Goal: Use online tool/utility: Use online tool/utility

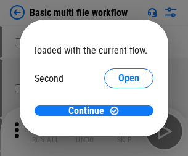
click at [119, 111] on span "Open" at bounding box center [129, 116] width 21 height 10
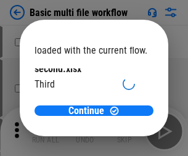
scroll to position [35, 0]
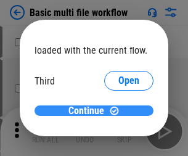
click at [90, 111] on span "Continue" at bounding box center [87, 111] width 36 height 10
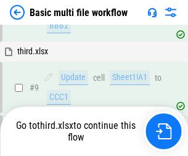
scroll to position [430, 0]
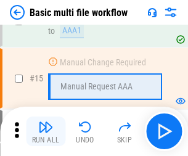
click at [46, 131] on img "button" at bounding box center [45, 127] width 15 height 15
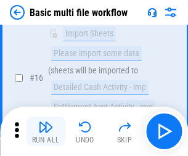
click at [46, 131] on img "button" at bounding box center [45, 127] width 15 height 15
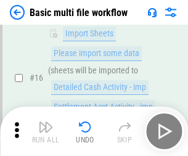
scroll to position [822, 0]
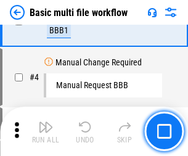
click at [46, 131] on img "button" at bounding box center [45, 127] width 15 height 15
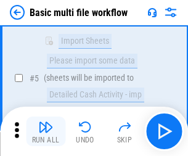
click at [46, 131] on img "button" at bounding box center [45, 127] width 15 height 15
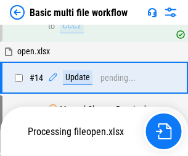
scroll to position [735, 0]
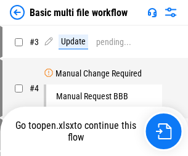
scroll to position [131, 0]
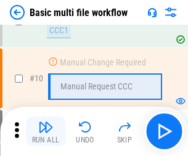
click at [46, 131] on img "button" at bounding box center [45, 127] width 15 height 15
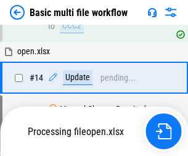
scroll to position [646, 0]
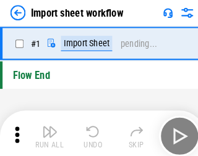
click at [46, 131] on img "button" at bounding box center [48, 127] width 15 height 15
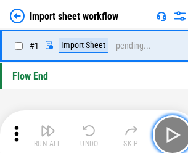
scroll to position [4, 0]
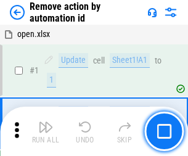
scroll to position [46, 0]
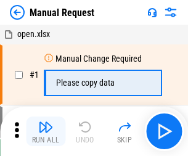
click at [46, 131] on img "button" at bounding box center [45, 127] width 15 height 15
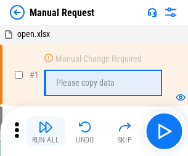
click at [46, 131] on img "button" at bounding box center [45, 127] width 15 height 15
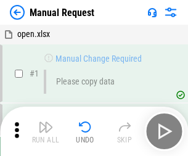
scroll to position [42, 0]
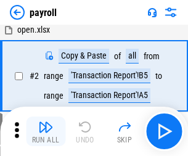
click at [46, 131] on img "button" at bounding box center [45, 127] width 15 height 15
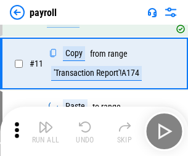
scroll to position [90, 0]
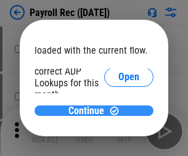
click at [90, 110] on span "Continue" at bounding box center [87, 111] width 36 height 10
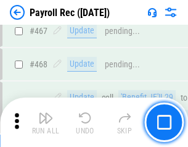
scroll to position [6579, 0]
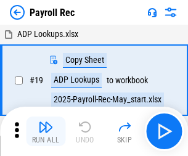
click at [46, 131] on img "button" at bounding box center [45, 127] width 15 height 15
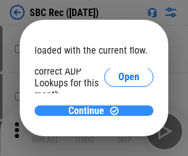
click at [90, 110] on span "Continue" at bounding box center [87, 111] width 36 height 10
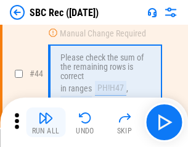
click at [46, 122] on img "button" at bounding box center [45, 117] width 15 height 15
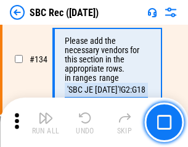
click at [46, 122] on img "button" at bounding box center [45, 117] width 15 height 15
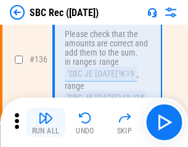
click at [46, 122] on img "button" at bounding box center [45, 117] width 15 height 15
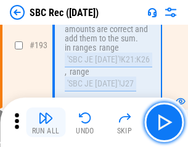
click at [46, 122] on img "button" at bounding box center [45, 117] width 15 height 15
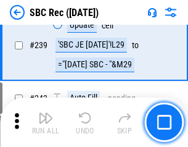
scroll to position [3966, 0]
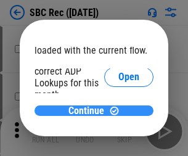
click at [90, 110] on span "Continue" at bounding box center [87, 111] width 36 height 10
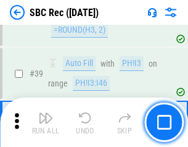
scroll to position [754, 0]
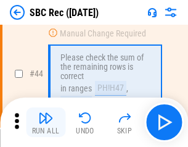
click at [46, 122] on img "button" at bounding box center [45, 117] width 15 height 15
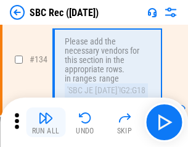
click at [46, 122] on img "button" at bounding box center [45, 117] width 15 height 15
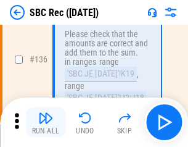
click at [46, 122] on img "button" at bounding box center [45, 117] width 15 height 15
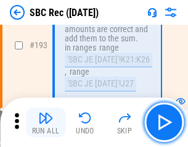
click at [46, 122] on img "button" at bounding box center [45, 117] width 15 height 15
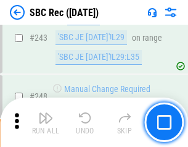
scroll to position [3966, 0]
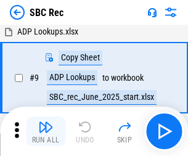
click at [46, 131] on img "button" at bounding box center [45, 127] width 15 height 15
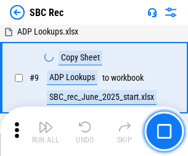
scroll to position [81, 0]
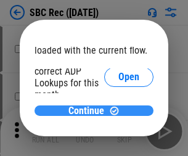
click at [90, 110] on span "Continue" at bounding box center [87, 111] width 36 height 10
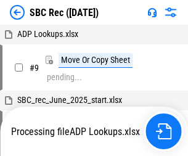
scroll to position [2, 0]
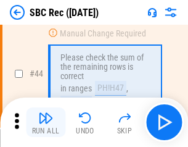
click at [46, 122] on img "button" at bounding box center [45, 117] width 15 height 15
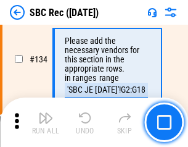
click at [46, 122] on img "button" at bounding box center [45, 117] width 15 height 15
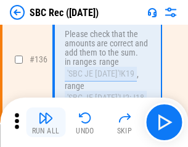
click at [46, 122] on img "button" at bounding box center [45, 117] width 15 height 15
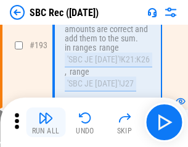
click at [46, 122] on img "button" at bounding box center [45, 117] width 15 height 15
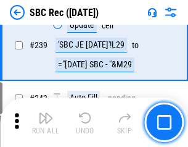
scroll to position [3966, 0]
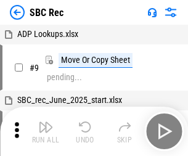
scroll to position [2, 0]
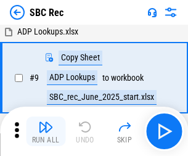
click at [46, 131] on img "button" at bounding box center [45, 127] width 15 height 15
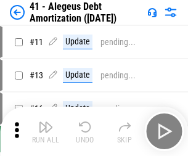
click at [46, 131] on img "button" at bounding box center [45, 127] width 15 height 15
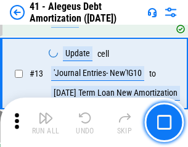
scroll to position [152, 0]
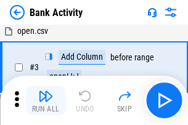
click at [46, 101] on img "button" at bounding box center [45, 96] width 15 height 15
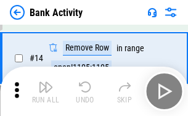
scroll to position [278, 0]
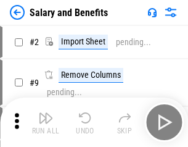
click at [46, 122] on img "button" at bounding box center [45, 117] width 15 height 15
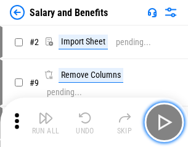
scroll to position [17, 0]
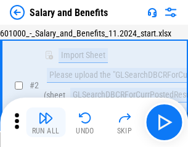
click at [46, 122] on img "button" at bounding box center [45, 117] width 15 height 15
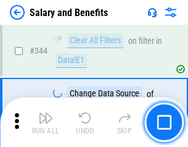
scroll to position [5781, 0]
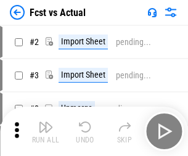
click at [46, 122] on img "button" at bounding box center [45, 127] width 15 height 15
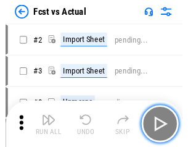
scroll to position [16, 0]
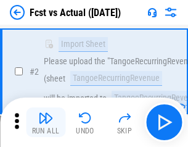
click at [46, 122] on img "button" at bounding box center [45, 117] width 15 height 15
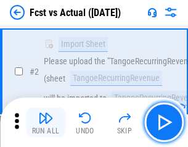
scroll to position [115, 0]
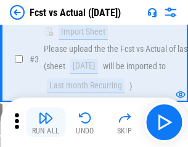
click at [46, 122] on img "button" at bounding box center [45, 117] width 15 height 15
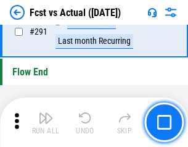
scroll to position [5843, 0]
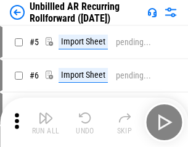
scroll to position [27, 0]
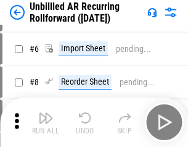
click at [46, 122] on img "button" at bounding box center [45, 117] width 15 height 15
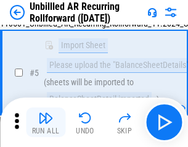
click at [46, 122] on img "button" at bounding box center [45, 117] width 15 height 15
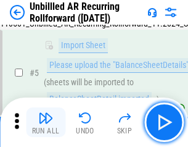
scroll to position [116, 0]
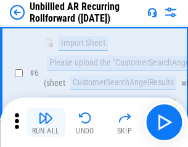
click at [46, 122] on img "button" at bounding box center [45, 117] width 15 height 15
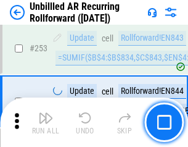
scroll to position [4193, 0]
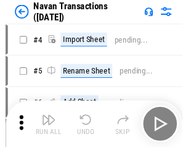
scroll to position [20, 0]
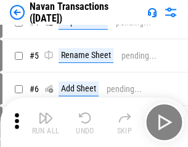
click at [46, 122] on img "button" at bounding box center [45, 117] width 15 height 15
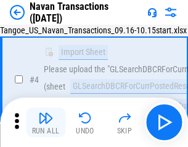
click at [46, 122] on img "button" at bounding box center [45, 117] width 15 height 15
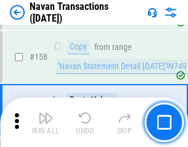
scroll to position [4003, 0]
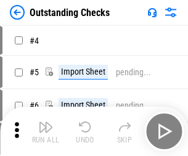
click at [46, 122] on img "button" at bounding box center [45, 127] width 15 height 15
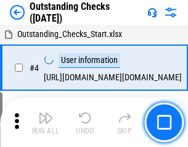
scroll to position [52, 0]
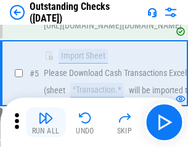
click at [46, 122] on img "button" at bounding box center [45, 117] width 15 height 15
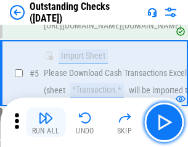
scroll to position [129, 0]
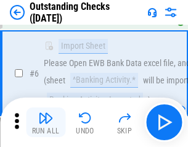
click at [46, 122] on img "button" at bounding box center [45, 117] width 15 height 15
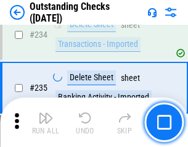
scroll to position [3749, 0]
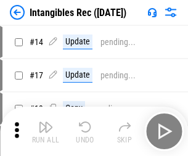
click at [46, 131] on img "button" at bounding box center [45, 127] width 15 height 15
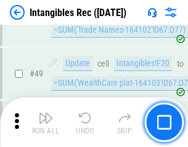
scroll to position [481, 0]
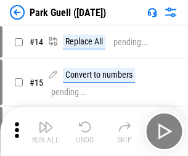
click at [46, 122] on img "button" at bounding box center [45, 127] width 15 height 15
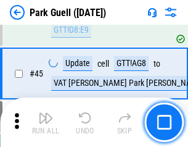
scroll to position [1544, 0]
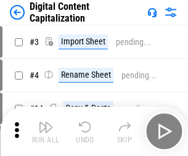
click at [46, 122] on img "button" at bounding box center [45, 127] width 15 height 15
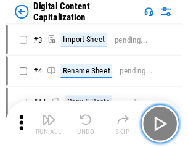
scroll to position [27, 0]
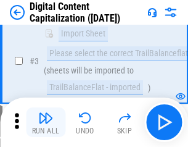
click at [46, 122] on img "button" at bounding box center [45, 117] width 15 height 15
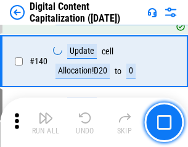
scroll to position [1300, 0]
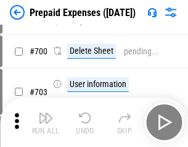
click at [46, 122] on img "button" at bounding box center [45, 117] width 15 height 15
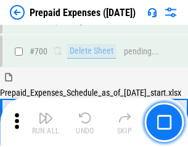
scroll to position [3322, 0]
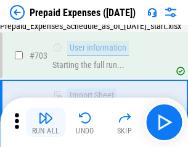
click at [46, 122] on img "button" at bounding box center [45, 117] width 15 height 15
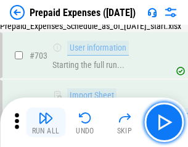
scroll to position [3395, 0]
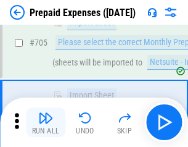
click at [46, 122] on img "button" at bounding box center [45, 117] width 15 height 15
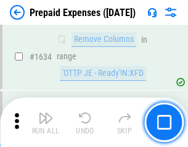
scroll to position [12020, 0]
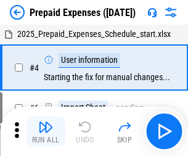
click at [46, 131] on img "button" at bounding box center [45, 127] width 15 height 15
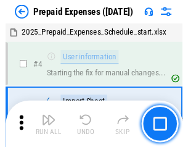
scroll to position [54, 0]
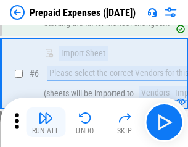
click at [46, 122] on img "button" at bounding box center [45, 117] width 15 height 15
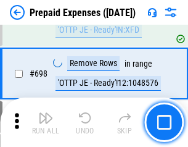
scroll to position [4299, 0]
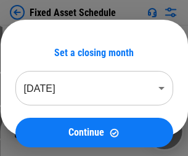
click at [46, 131] on img "button" at bounding box center [45, 127] width 15 height 15
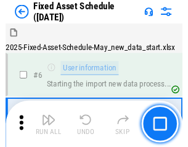
scroll to position [67, 0]
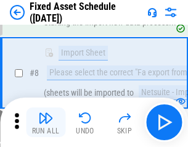
click at [46, 122] on img "button" at bounding box center [45, 117] width 15 height 15
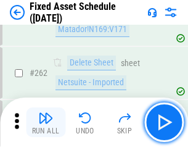
scroll to position [3935, 0]
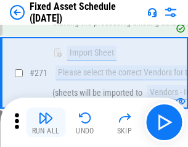
click at [46, 122] on img "button" at bounding box center [45, 117] width 15 height 15
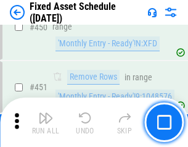
scroll to position [5519, 0]
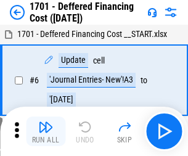
click at [46, 131] on img "button" at bounding box center [45, 127] width 15 height 15
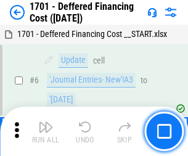
scroll to position [148, 0]
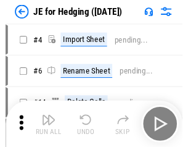
scroll to position [2, 0]
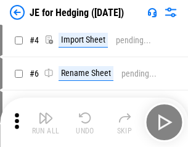
click at [46, 122] on img "button" at bounding box center [45, 117] width 15 height 15
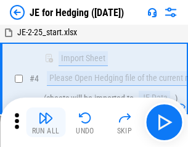
click at [46, 122] on img "button" at bounding box center [45, 117] width 15 height 15
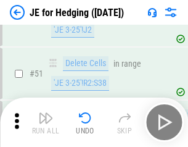
scroll to position [799, 0]
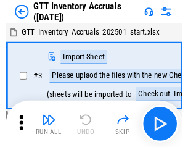
scroll to position [2, 0]
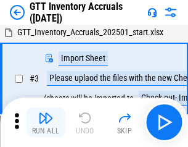
click at [46, 122] on img "button" at bounding box center [45, 117] width 15 height 15
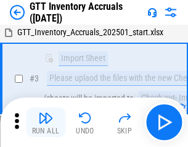
click at [46, 122] on img "button" at bounding box center [45, 117] width 15 height 15
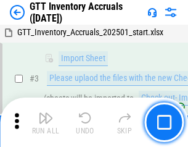
scroll to position [80, 0]
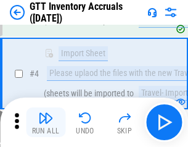
click at [46, 122] on img "button" at bounding box center [45, 117] width 15 height 15
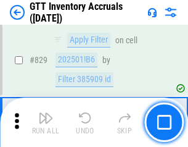
scroll to position [9371, 0]
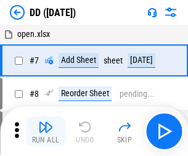
click at [46, 131] on img "button" at bounding box center [45, 127] width 15 height 15
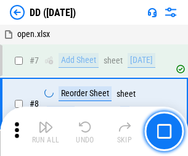
scroll to position [119, 0]
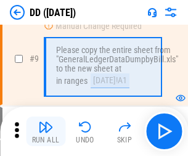
click at [46, 131] on img "button" at bounding box center [45, 127] width 15 height 15
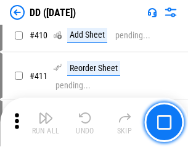
scroll to position [5524, 0]
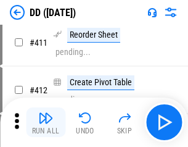
click at [46, 122] on img "button" at bounding box center [45, 117] width 15 height 15
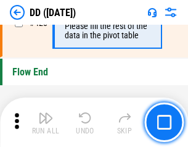
scroll to position [5909, 0]
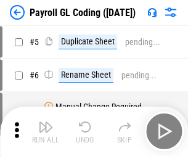
click at [46, 131] on img "button" at bounding box center [45, 127] width 15 height 15
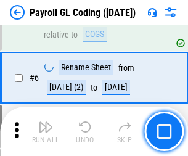
scroll to position [148, 0]
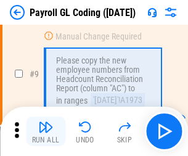
click at [46, 131] on img "button" at bounding box center [45, 127] width 15 height 15
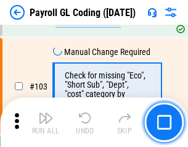
scroll to position [2896, 0]
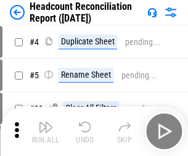
click at [46, 131] on img "button" at bounding box center [45, 127] width 15 height 15
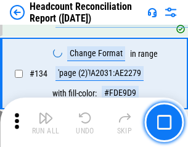
scroll to position [1484, 0]
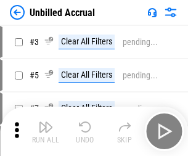
click at [46, 131] on img "button" at bounding box center [45, 127] width 15 height 15
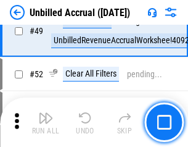
scroll to position [1120, 0]
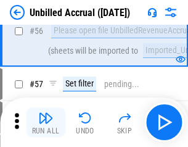
click at [46, 122] on img "button" at bounding box center [45, 117] width 15 height 15
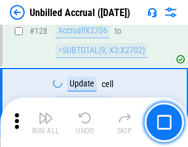
scroll to position [3677, 0]
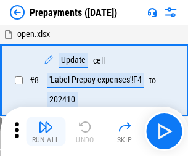
click at [46, 131] on img "button" at bounding box center [45, 127] width 15 height 15
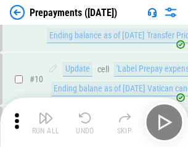
scroll to position [77, 0]
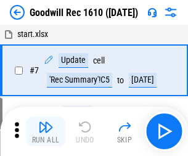
click at [46, 131] on img "button" at bounding box center [45, 127] width 15 height 15
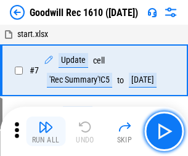
scroll to position [211, 0]
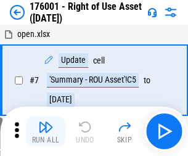
click at [46, 131] on img "button" at bounding box center [45, 127] width 15 height 15
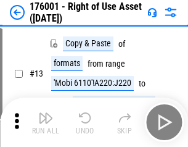
scroll to position [80, 0]
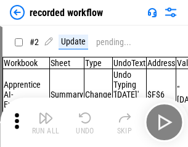
click at [46, 122] on img "button" at bounding box center [45, 117] width 15 height 15
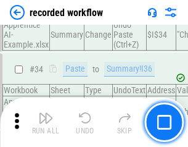
scroll to position [3859, 0]
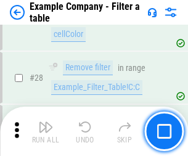
scroll to position [1130, 0]
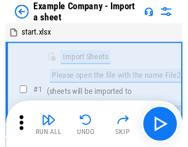
scroll to position [19, 0]
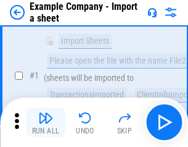
click at [46, 122] on img "button" at bounding box center [45, 117] width 15 height 15
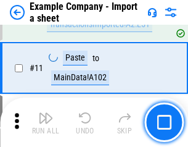
scroll to position [273, 0]
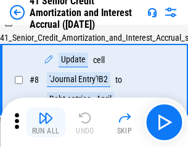
click at [46, 122] on img "button" at bounding box center [45, 117] width 15 height 15
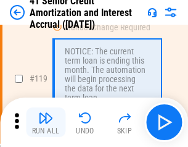
click at [46, 122] on img "button" at bounding box center [45, 117] width 15 height 15
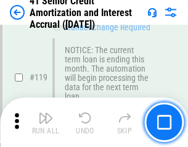
scroll to position [1165, 0]
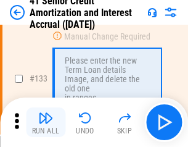
click at [46, 122] on img "button" at bounding box center [45, 117] width 15 height 15
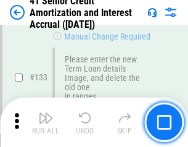
scroll to position [1290, 0]
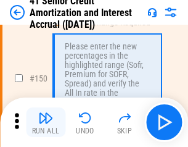
click at [46, 122] on img "button" at bounding box center [45, 117] width 15 height 15
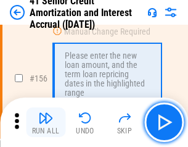
click at [46, 122] on img "button" at bounding box center [45, 117] width 15 height 15
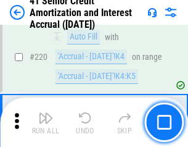
scroll to position [2765, 0]
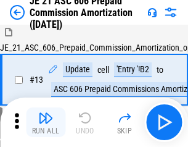
click at [46, 122] on img "button" at bounding box center [45, 117] width 15 height 15
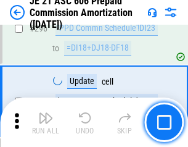
scroll to position [2272, 0]
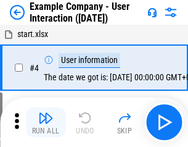
click at [46, 122] on img "button" at bounding box center [45, 117] width 15 height 15
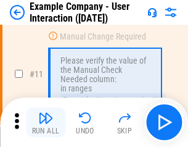
click at [46, 122] on img "button" at bounding box center [45, 117] width 15 height 15
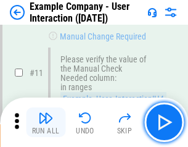
scroll to position [267, 0]
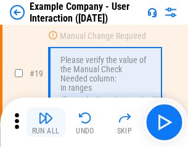
click at [46, 122] on img "button" at bounding box center [45, 117] width 15 height 15
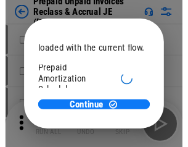
scroll to position [73, 0]
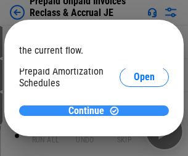
click at [90, 110] on span "Continue" at bounding box center [87, 111] width 36 height 10
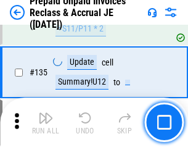
scroll to position [1600, 0]
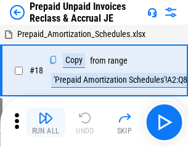
click at [46, 122] on img "button" at bounding box center [45, 117] width 15 height 15
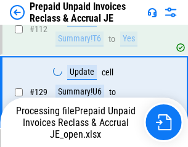
scroll to position [1600, 0]
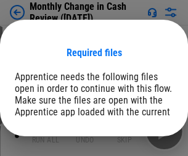
click at [138, 147] on span "Open" at bounding box center [148, 152] width 21 height 10
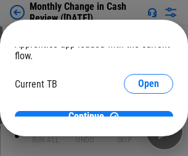
click at [138, 117] on span "Open" at bounding box center [148, 122] width 21 height 10
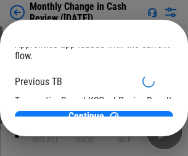
scroll to position [40, 0]
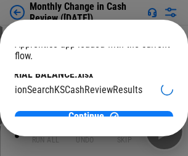
scroll to position [78, 49]
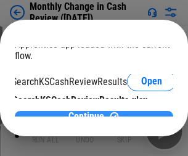
click at [90, 112] on span "Continue" at bounding box center [87, 117] width 36 height 10
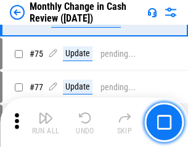
scroll to position [883, 0]
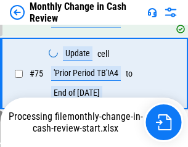
scroll to position [883, 0]
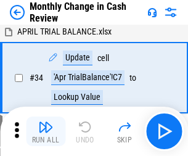
click at [46, 131] on img "button" at bounding box center [45, 127] width 15 height 15
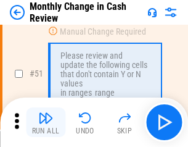
click at [46, 122] on img "button" at bounding box center [45, 117] width 15 height 15
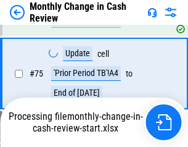
scroll to position [883, 0]
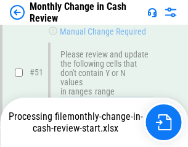
scroll to position [883, 0]
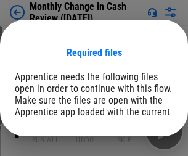
click at [138, 147] on span "Open" at bounding box center [148, 152] width 21 height 10
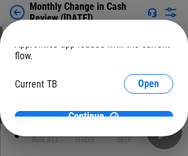
click at [138, 117] on span "Open" at bounding box center [148, 122] width 21 height 10
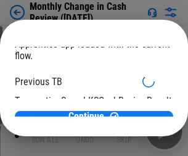
scroll to position [40, 0]
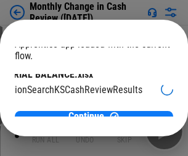
scroll to position [78, 49]
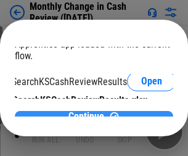
click at [90, 112] on span "Continue" at bounding box center [87, 117] width 36 height 10
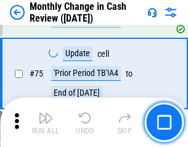
scroll to position [883, 0]
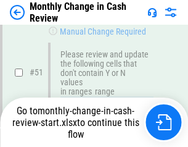
scroll to position [883, 0]
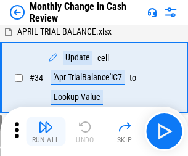
click at [46, 131] on img "button" at bounding box center [45, 127] width 15 height 15
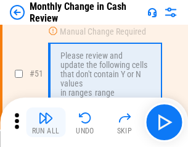
click at [46, 122] on img "button" at bounding box center [45, 117] width 15 height 15
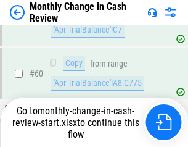
scroll to position [883, 0]
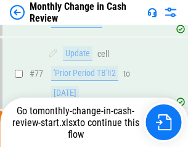
scroll to position [883, 0]
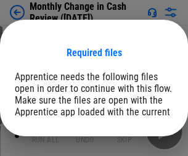
click at [138, 147] on span "Open" at bounding box center [148, 152] width 21 height 10
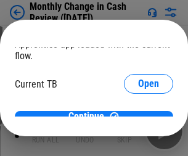
click at [138, 117] on span "Open" at bounding box center [148, 122] width 21 height 10
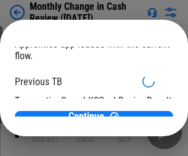
scroll to position [40, 0]
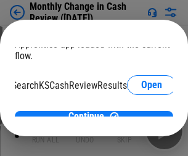
scroll to position [78, 49]
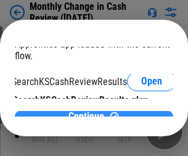
click at [90, 112] on span "Continue" at bounding box center [87, 117] width 36 height 10
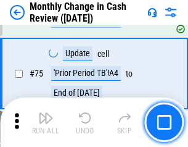
scroll to position [883, 0]
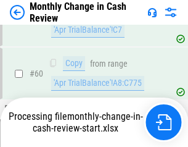
scroll to position [883, 0]
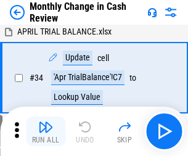
click at [46, 131] on img "button" at bounding box center [45, 127] width 15 height 15
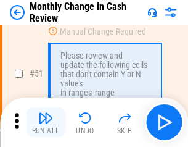
click at [46, 122] on img "button" at bounding box center [45, 117] width 15 height 15
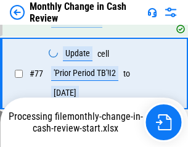
scroll to position [883, 0]
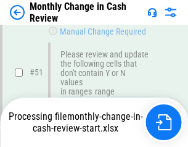
scroll to position [883, 0]
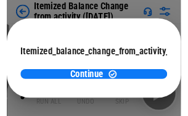
scroll to position [90, 0]
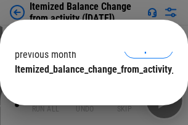
click at [90, 90] on span "Continue" at bounding box center [87, 95] width 36 height 10
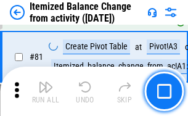
scroll to position [1416, 0]
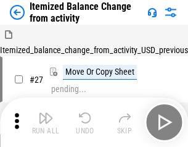
scroll to position [19, 0]
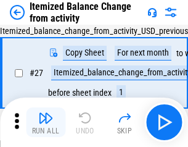
click at [46, 122] on img "button" at bounding box center [45, 117] width 15 height 15
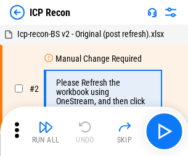
scroll to position [6, 0]
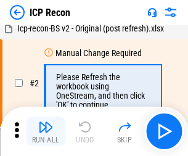
click at [46, 131] on img "button" at bounding box center [45, 127] width 15 height 15
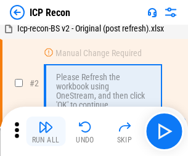
click at [46, 131] on img "button" at bounding box center [45, 127] width 15 height 15
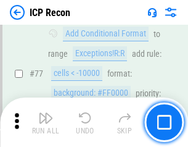
scroll to position [1109, 0]
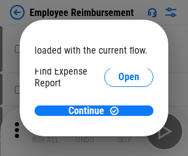
click at [119, 143] on span "Open" at bounding box center [129, 148] width 21 height 10
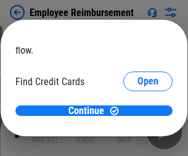
scroll to position [72, 0]
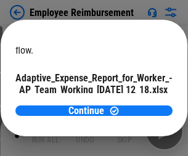
click at [138, 104] on span "Open" at bounding box center [148, 109] width 21 height 10
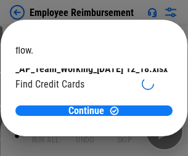
scroll to position [128, 0]
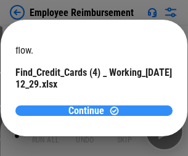
click at [90, 110] on span "Continue" at bounding box center [87, 111] width 36 height 10
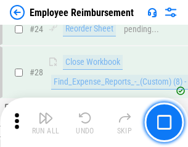
scroll to position [577, 0]
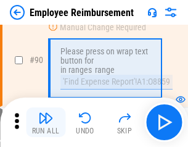
click at [46, 122] on img "button" at bounding box center [45, 117] width 15 height 15
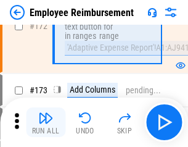
click at [46, 122] on img "button" at bounding box center [45, 117] width 15 height 15
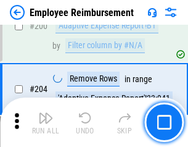
scroll to position [3124, 0]
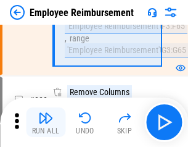
click at [46, 122] on img "button" at bounding box center [45, 117] width 15 height 15
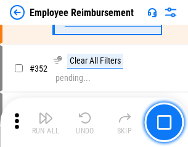
click at [46, 122] on img "button" at bounding box center [45, 117] width 15 height 15
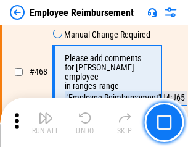
scroll to position [7548, 0]
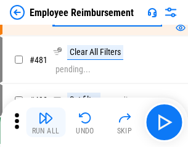
click at [46, 122] on img "button" at bounding box center [45, 117] width 15 height 15
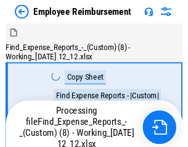
scroll to position [42, 0]
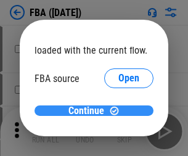
click at [90, 111] on span "Continue" at bounding box center [87, 111] width 36 height 10
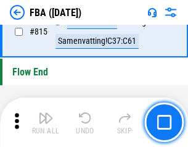
scroll to position [11052, 0]
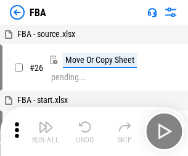
scroll to position [12, 0]
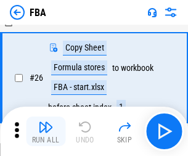
click at [46, 131] on img "button" at bounding box center [45, 127] width 15 height 15
